Goal: Information Seeking & Learning: Learn about a topic

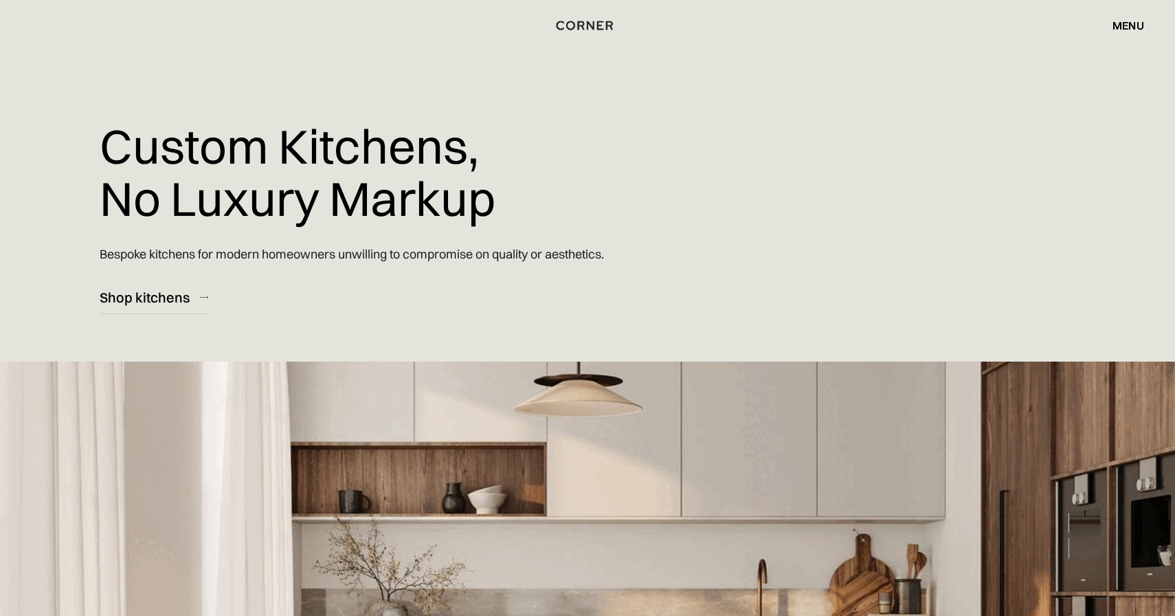
click at [1125, 20] on div "menu" at bounding box center [1129, 25] width 32 height 11
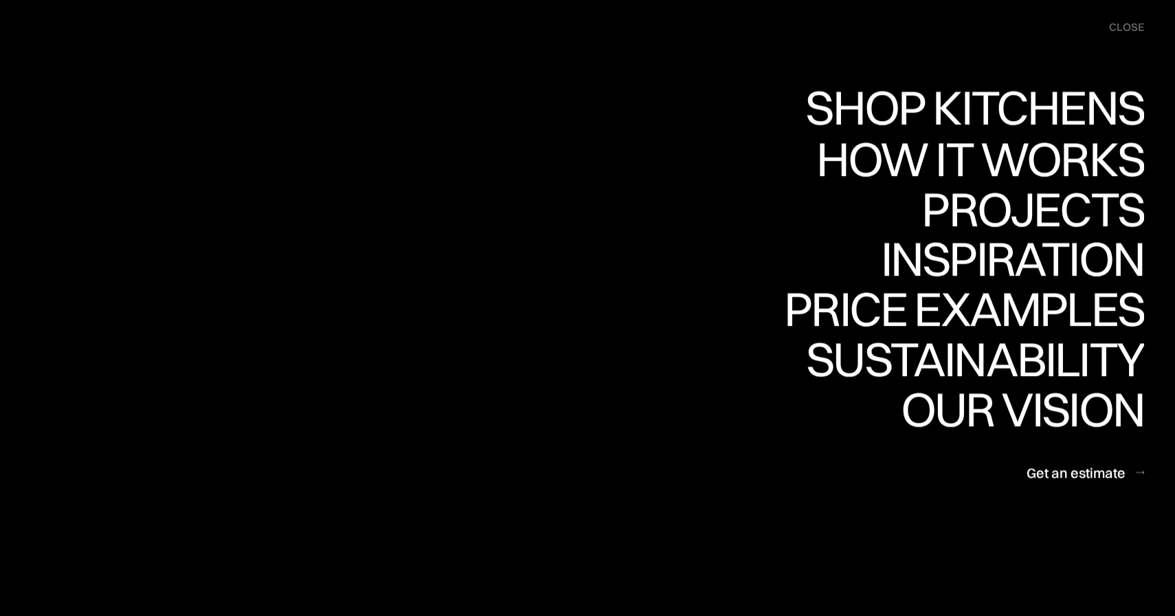
click at [1048, 91] on div "Shop Kitchens" at bounding box center [972, 107] width 346 height 48
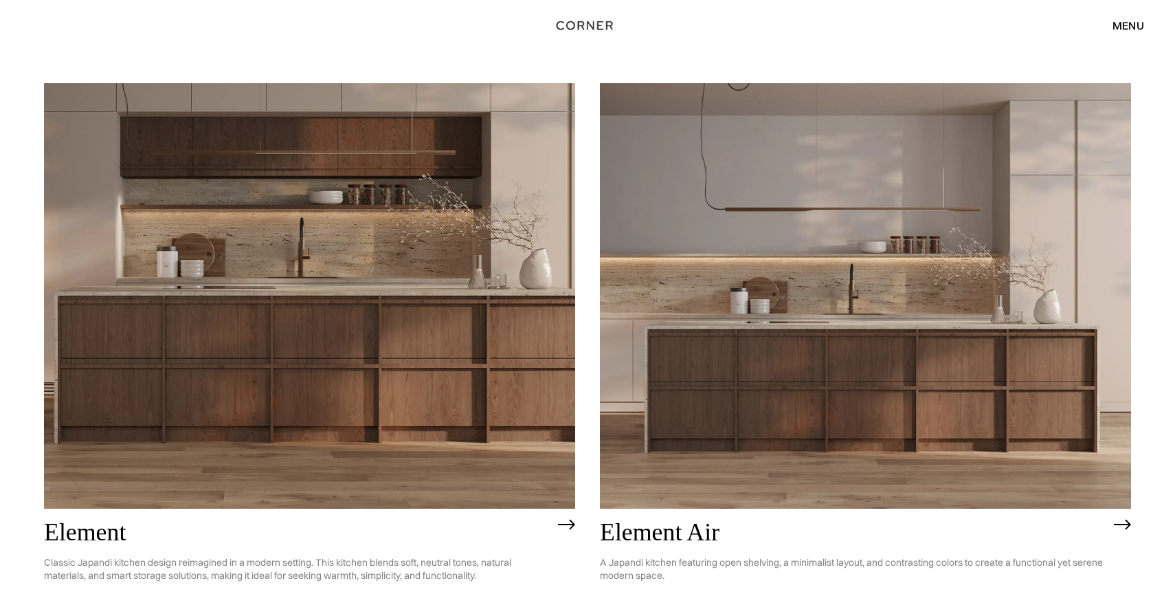
scroll to position [1374, 0]
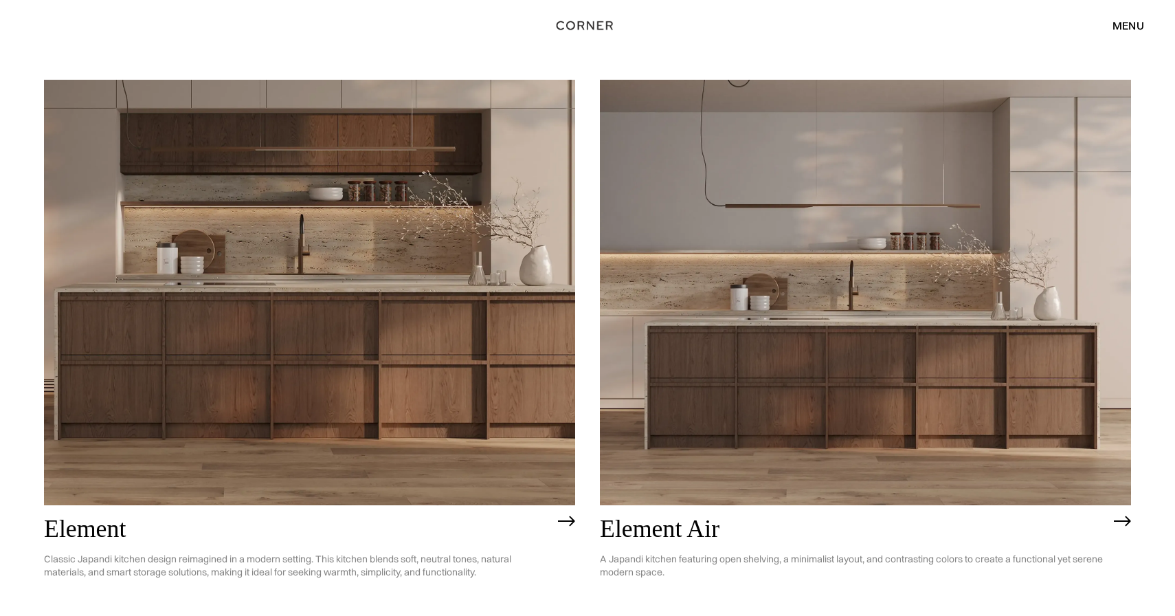
click at [296, 212] on img at bounding box center [309, 292] width 531 height 425
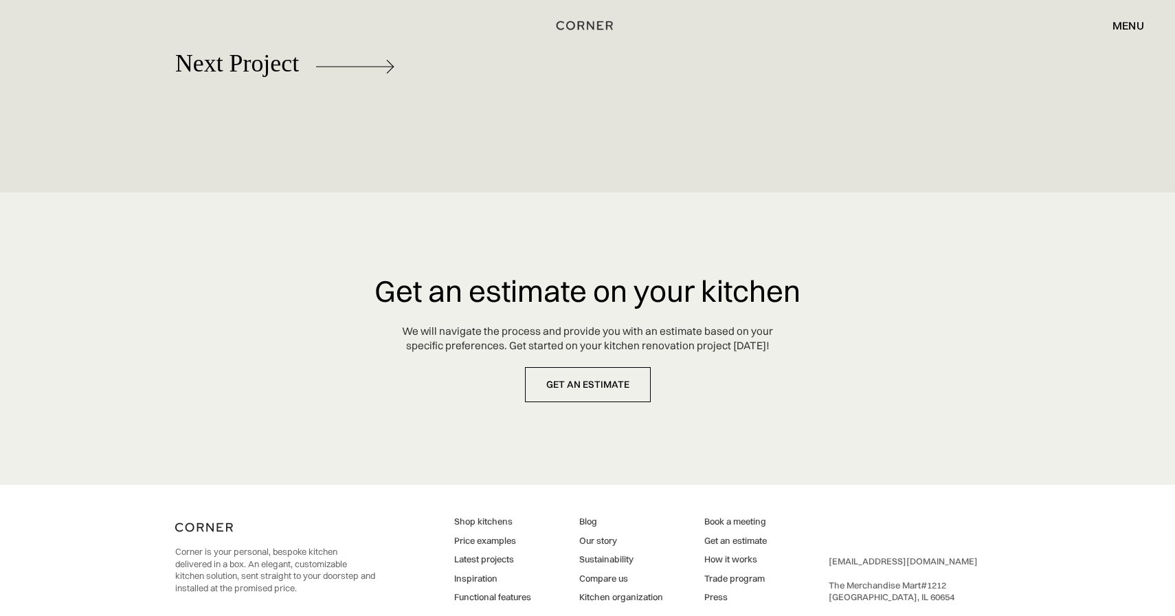
scroll to position [6860, 0]
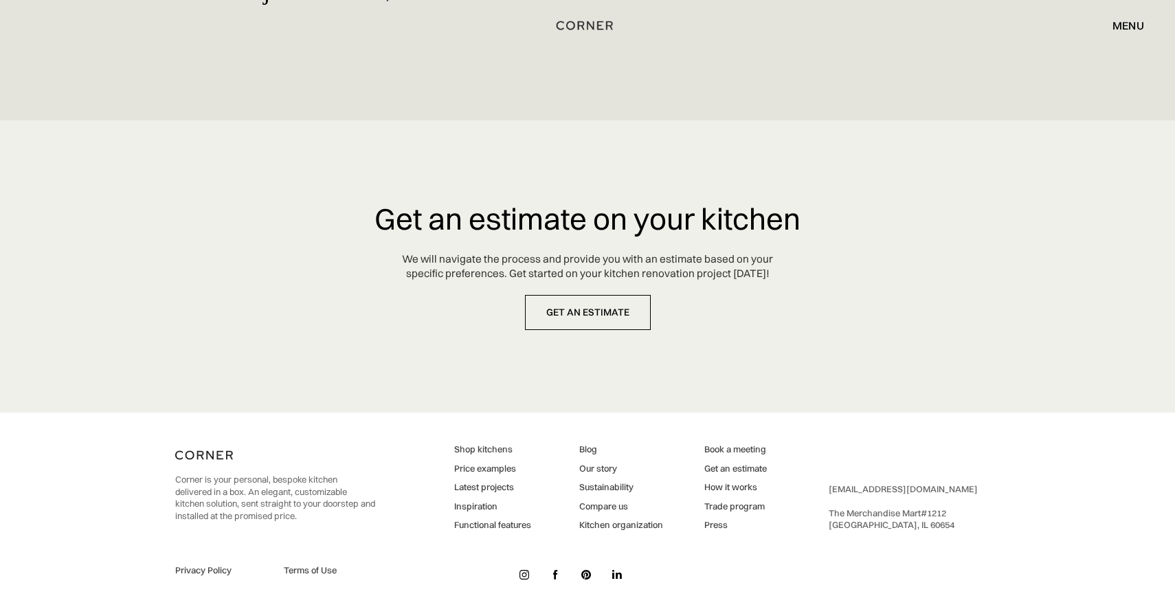
click at [585, 455] on link "Blog" at bounding box center [621, 449] width 84 height 12
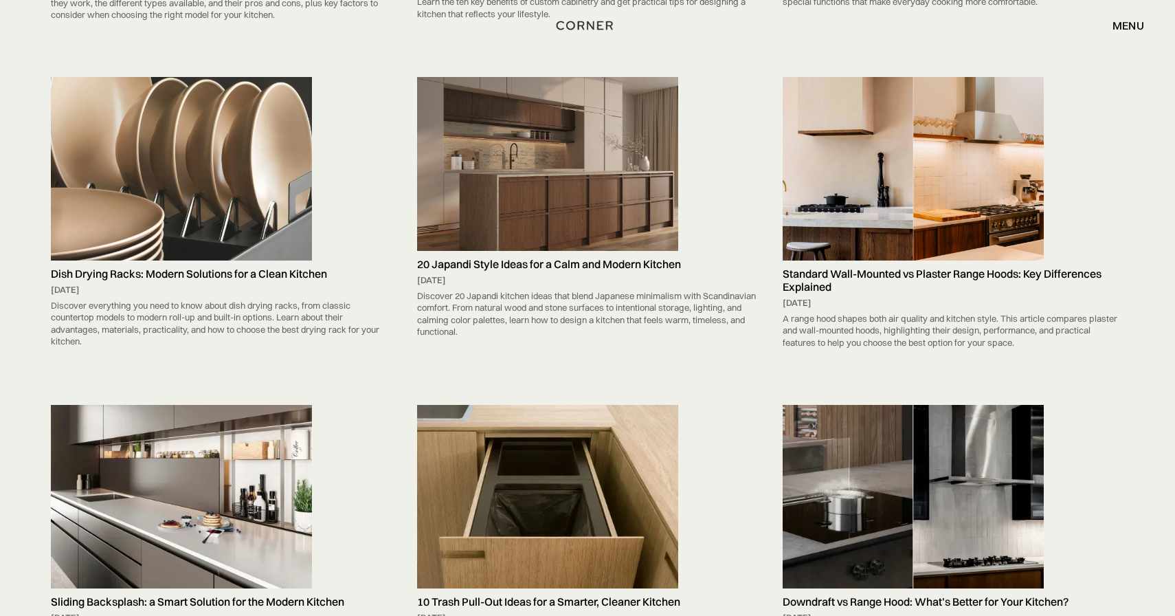
scroll to position [1078, 0]
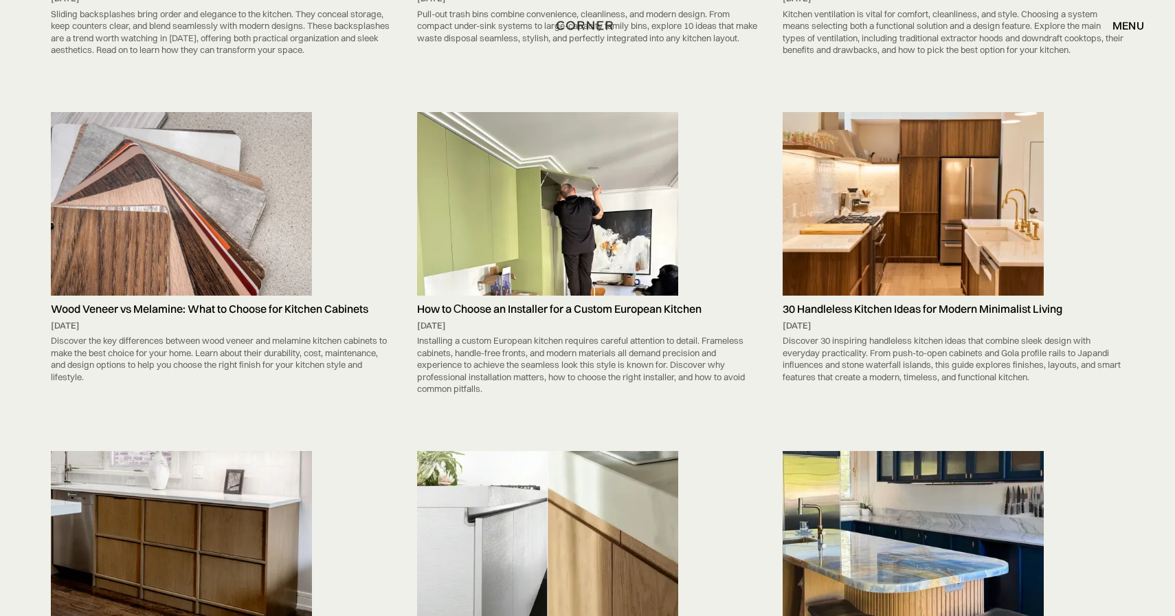
click at [227, 260] on img at bounding box center [181, 204] width 261 height 184
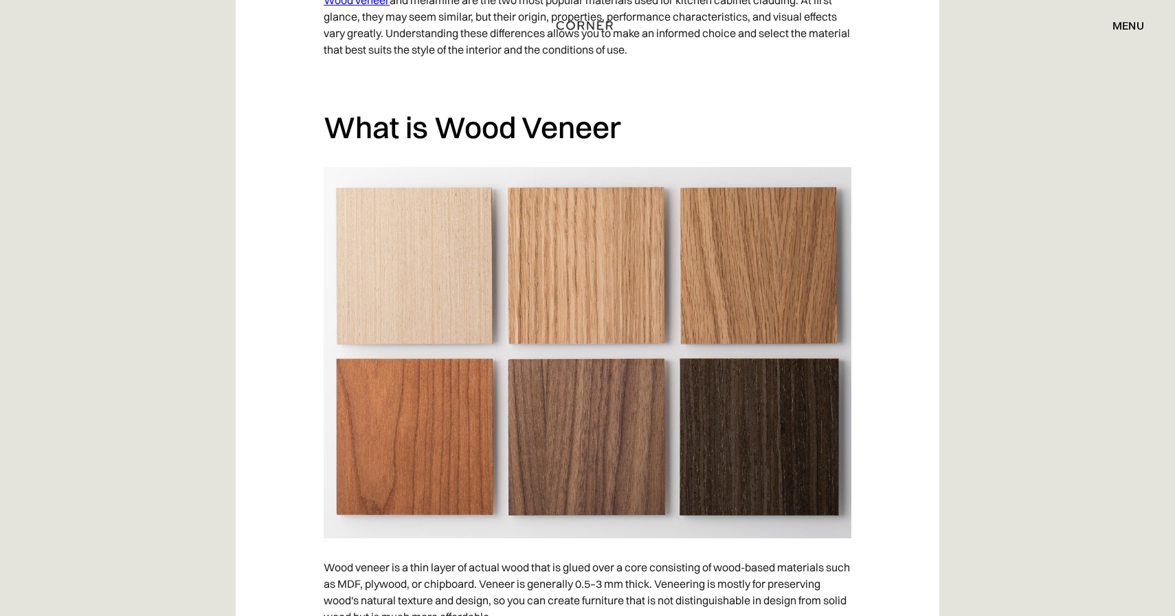
scroll to position [850, 0]
